Goal: Entertainment & Leisure: Browse casually

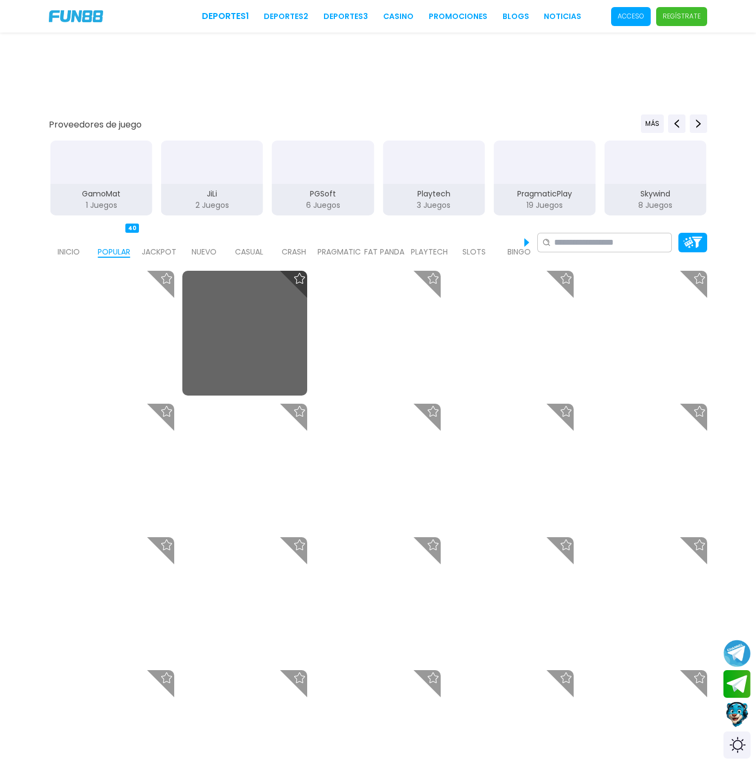
scroll to position [174, 0]
